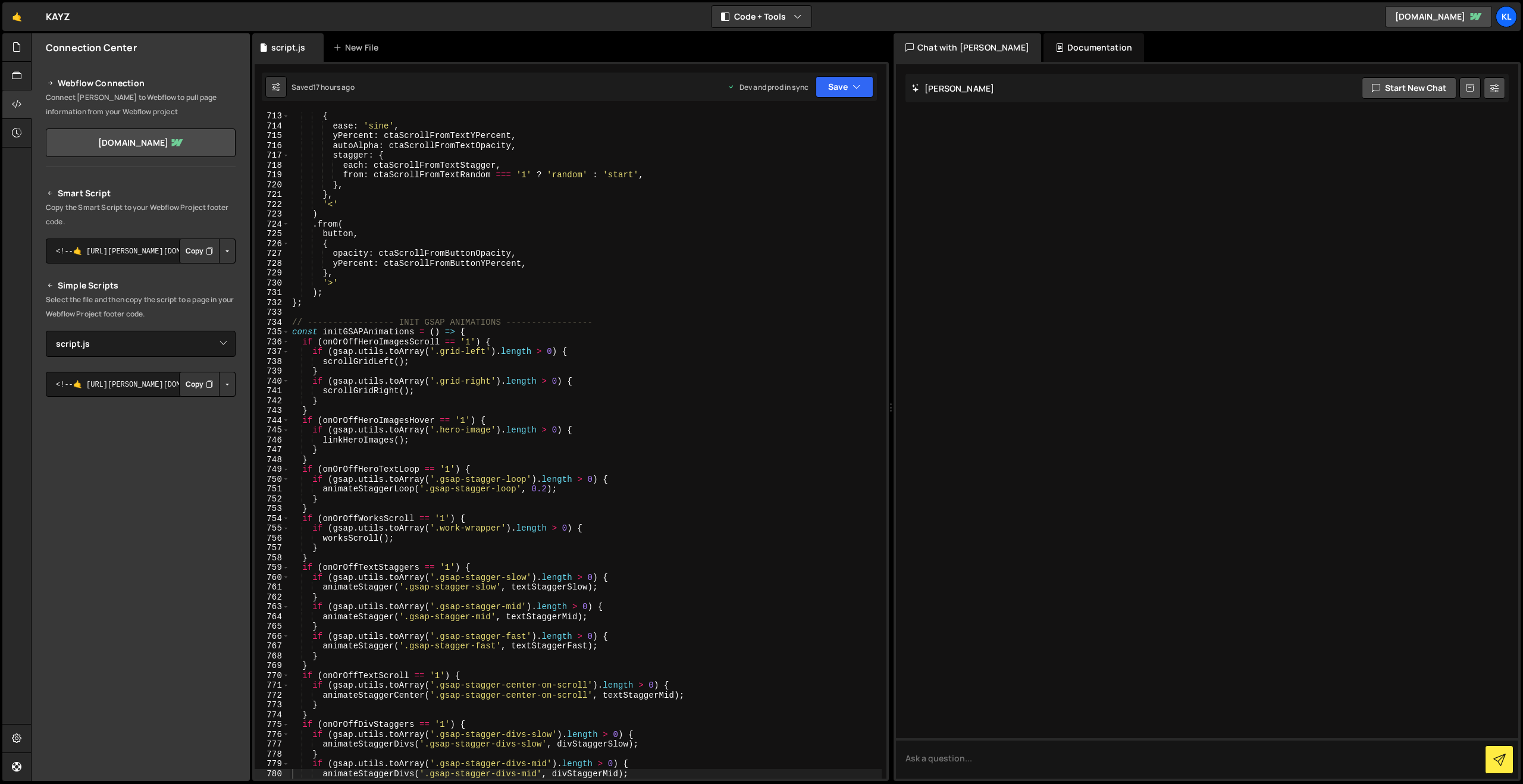
select select "44579"
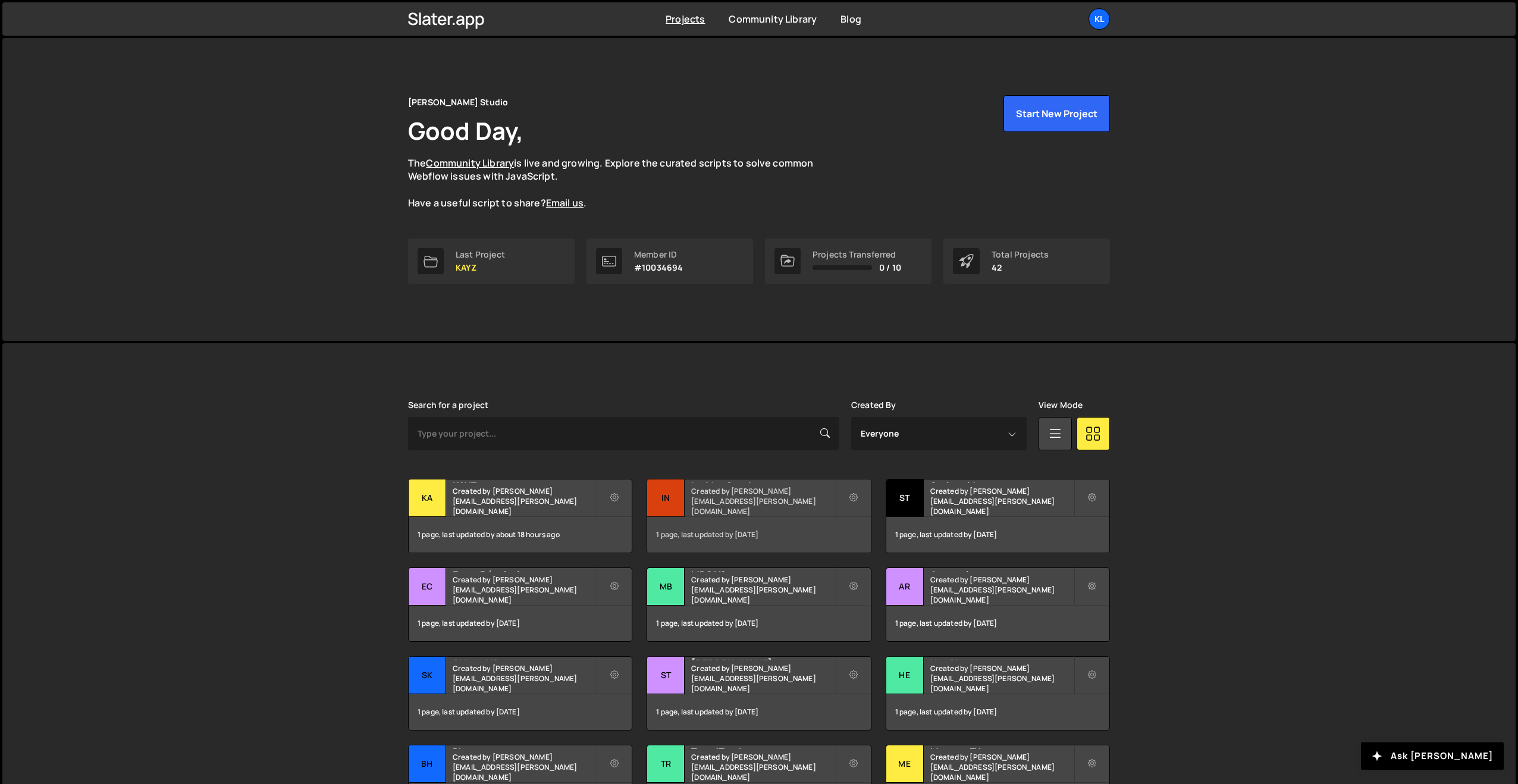
click at [763, 482] on h2 "Insider Gestion" at bounding box center [763, 481] width 144 height 4
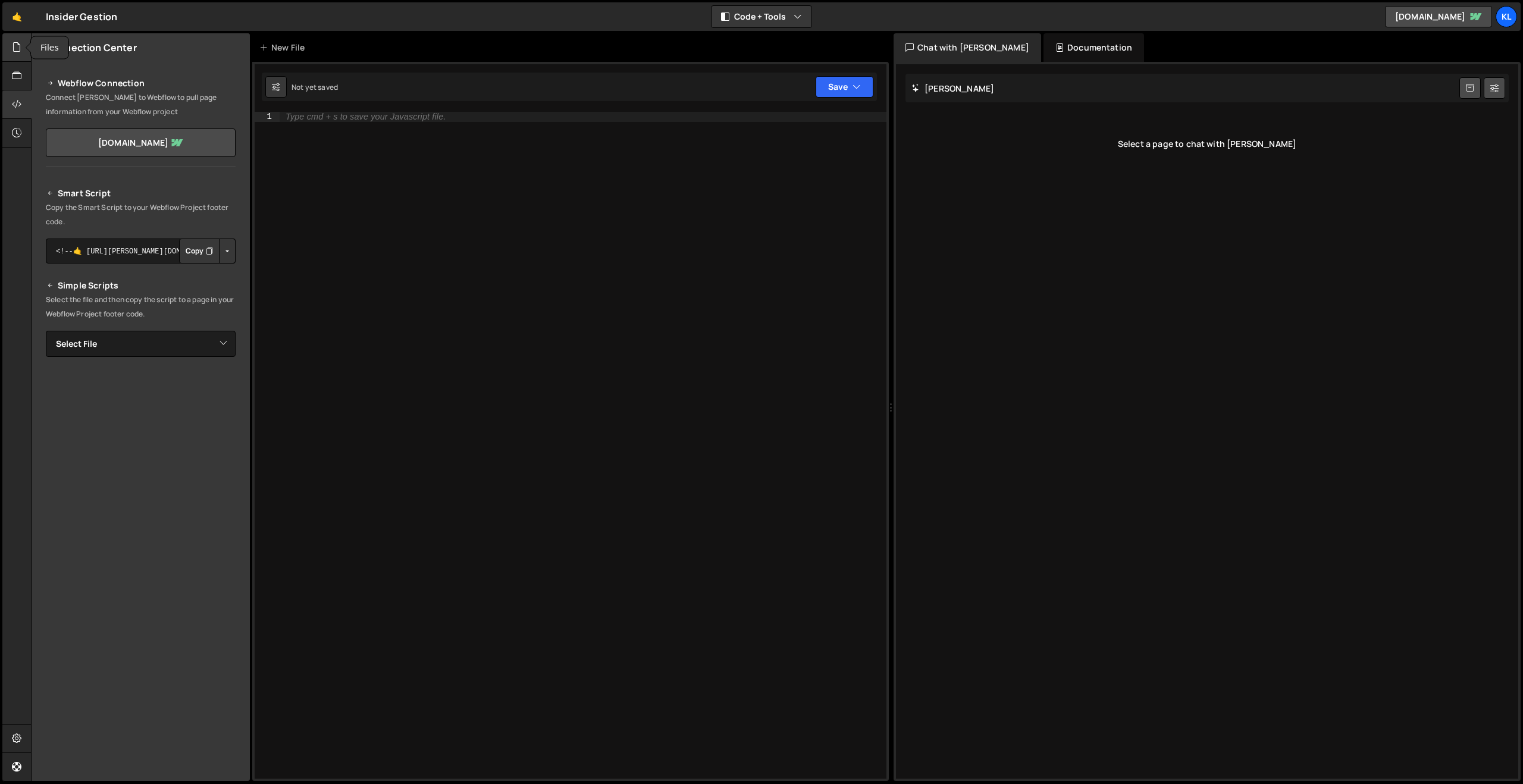
click at [14, 42] on icon at bounding box center [16, 47] width 10 height 13
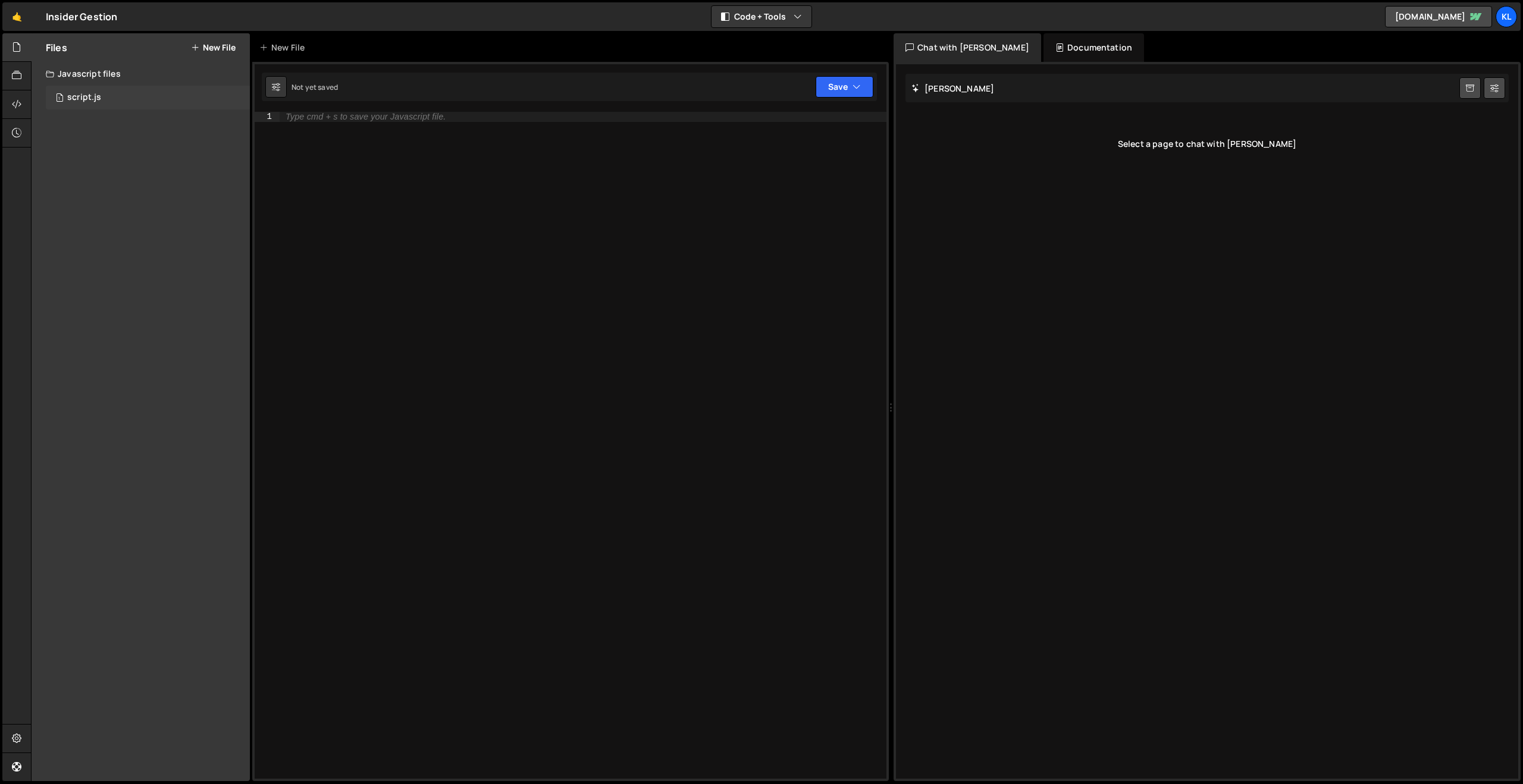
click at [91, 95] on div "script.js" at bounding box center [84, 98] width 34 height 11
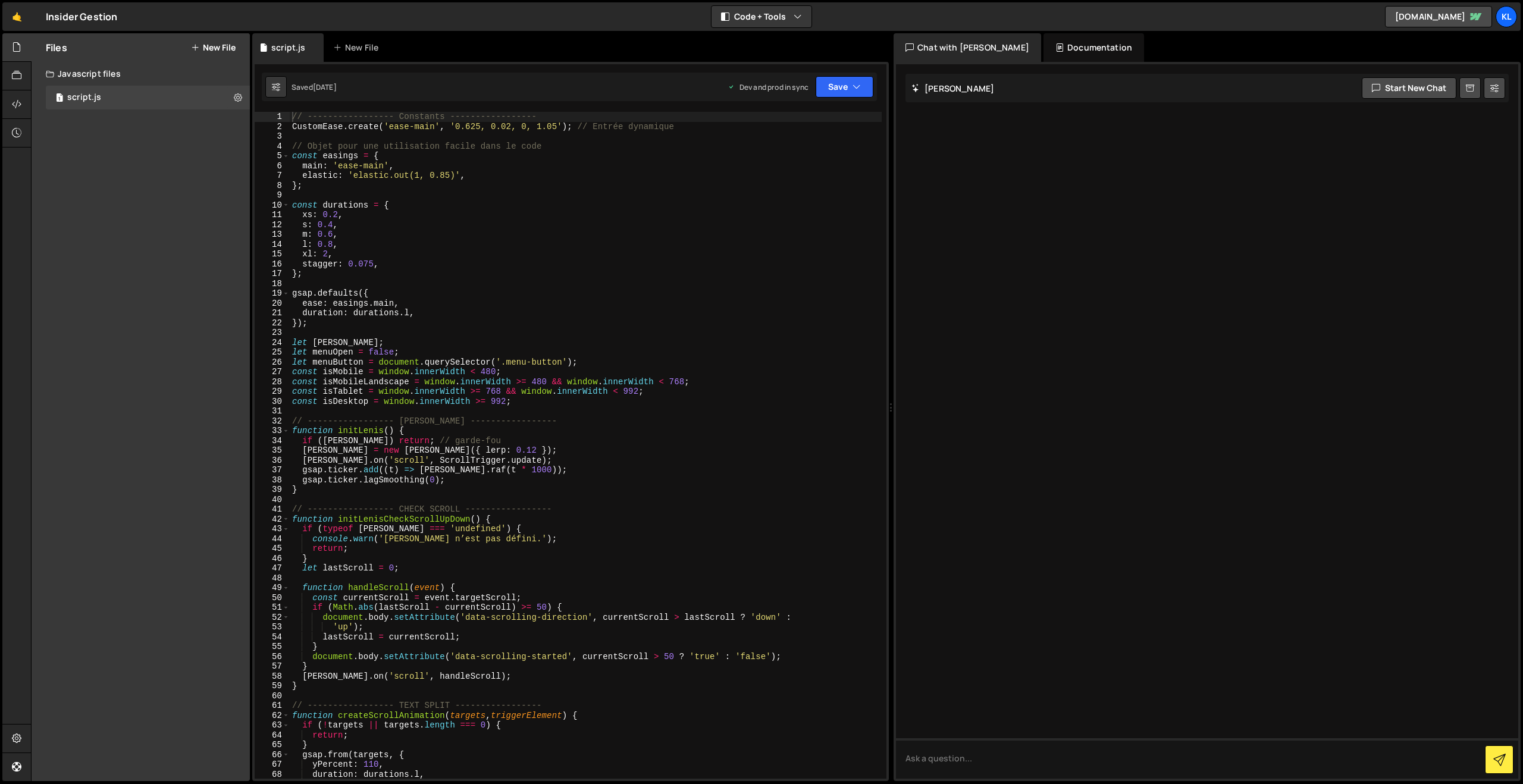
click at [417, 194] on div "// ----------------- Constants ----------------- CustomEase . create ( 'ease-ma…" at bounding box center [585, 455] width 592 height 686
type textarea "}"
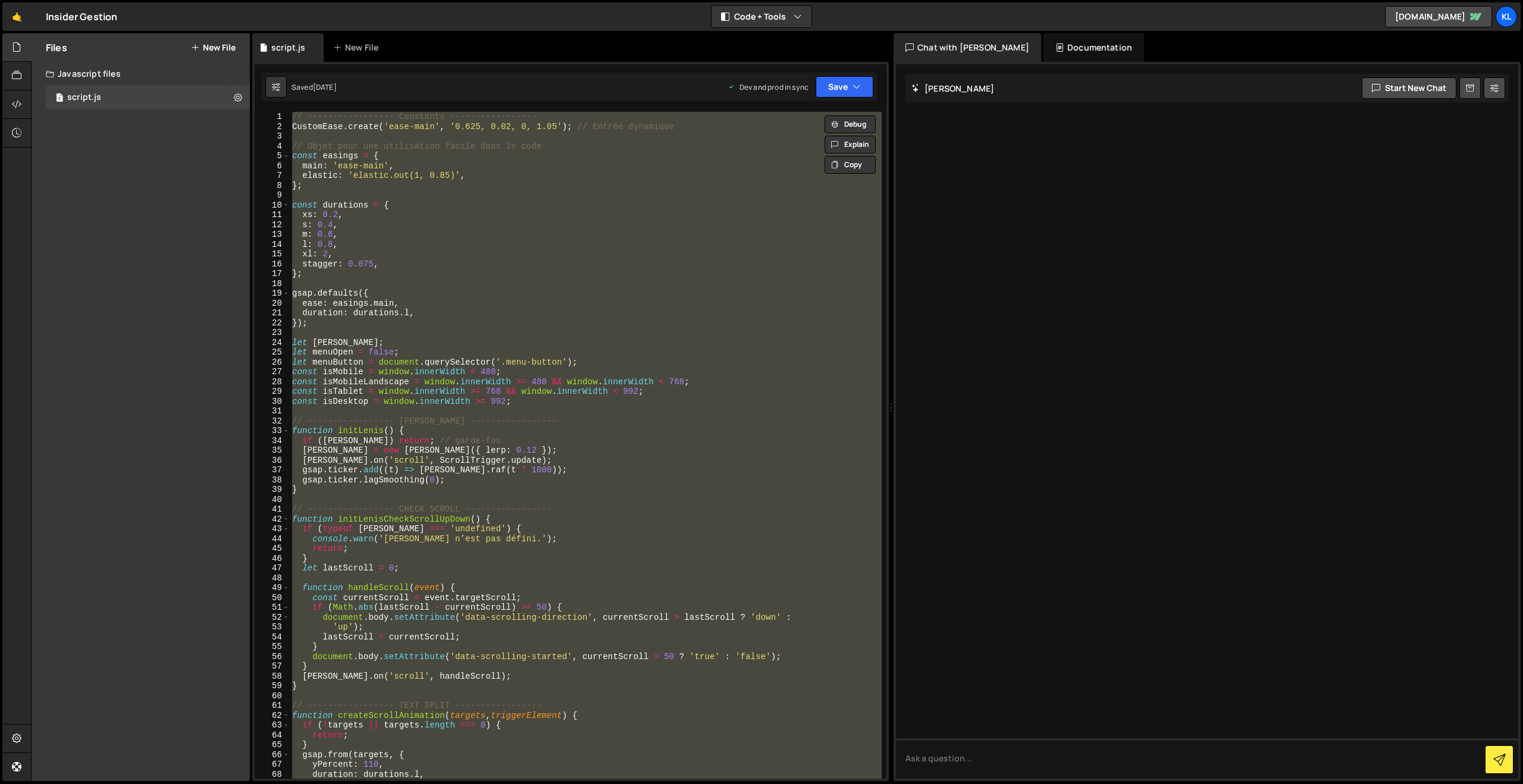
paste textarea
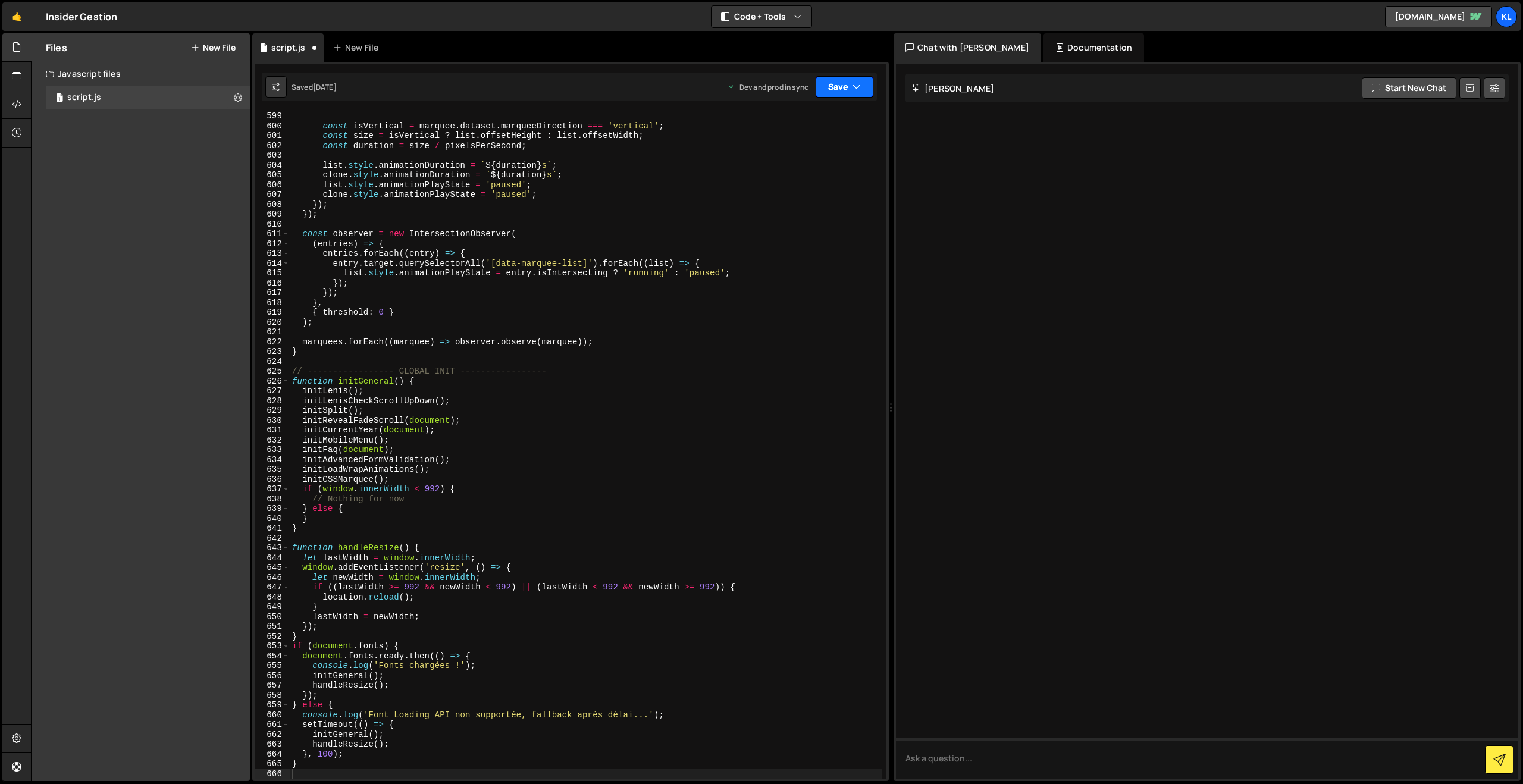
click at [844, 88] on button "Save" at bounding box center [844, 87] width 58 height 21
click at [786, 163] on div "1 day ago" at bounding box center [774, 167] width 23 height 10
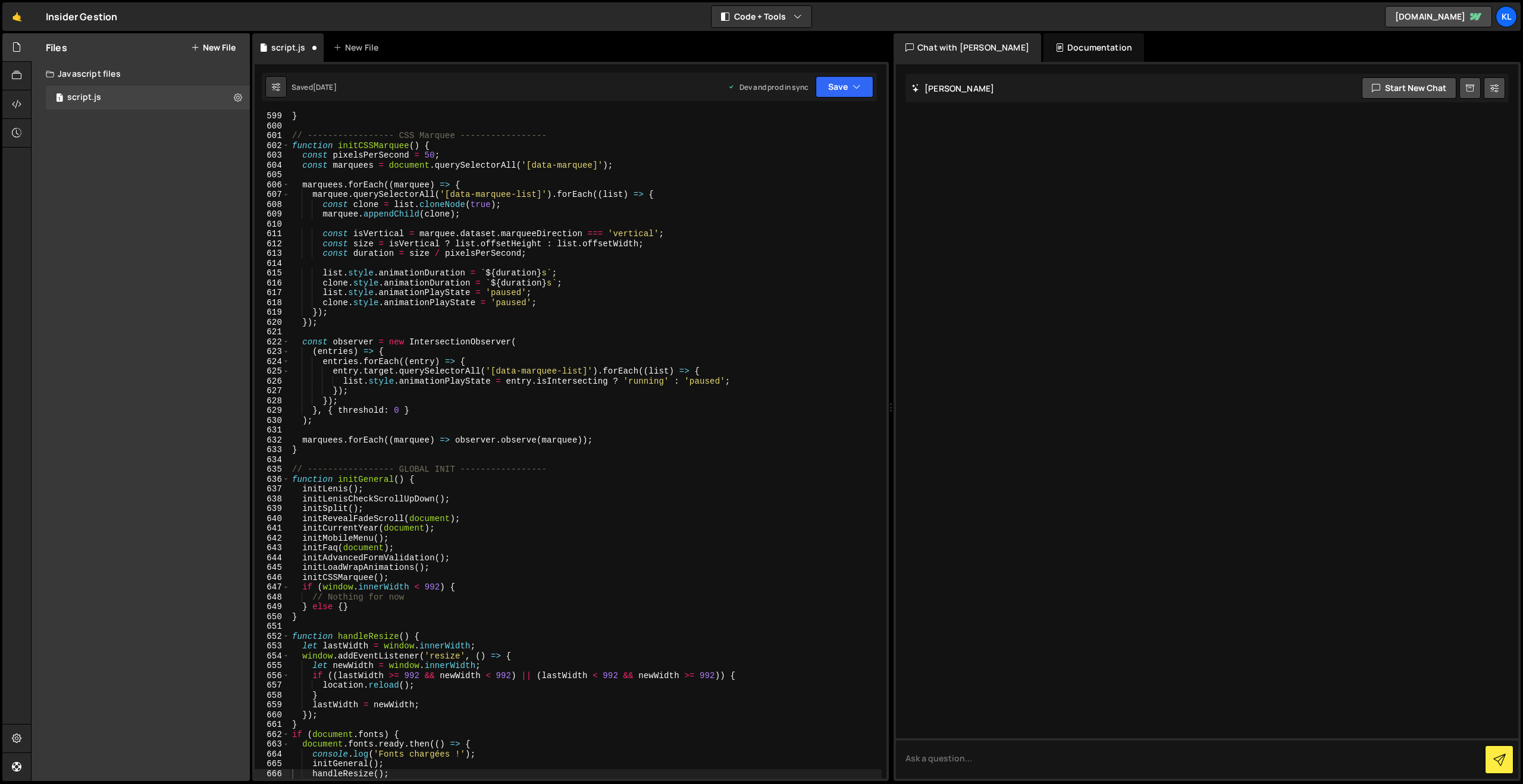
scroll to position [5868, 0]
